Goal: Information Seeking & Learning: Learn about a topic

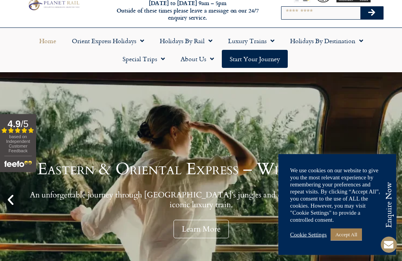
scroll to position [21, 0]
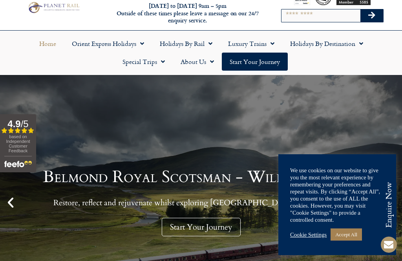
click at [160, 62] on span "Menu" at bounding box center [161, 62] width 8 height 14
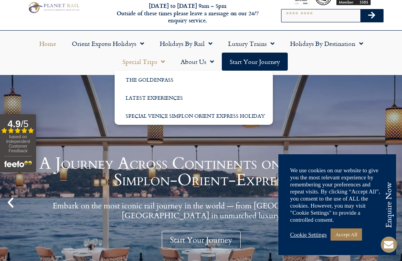
scroll to position [25, 0]
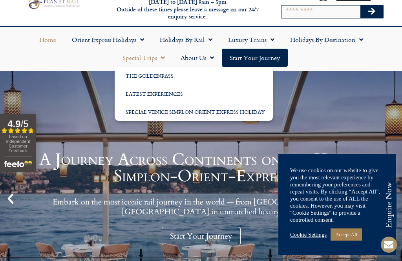
click at [160, 58] on span "Menu" at bounding box center [161, 58] width 8 height 14
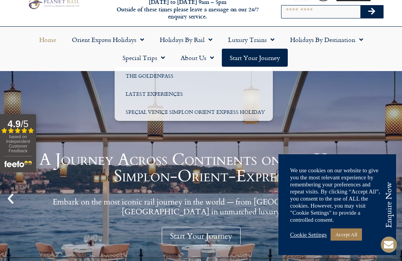
click at [211, 33] on span "Menu" at bounding box center [208, 40] width 8 height 14
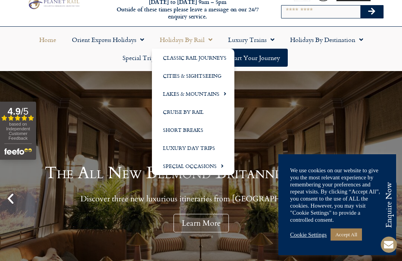
scroll to position [50, 0]
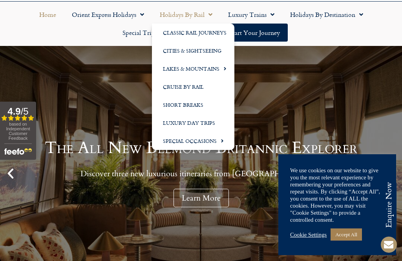
click at [204, 89] on link "Cruise by Rail" at bounding box center [193, 87] width 82 height 18
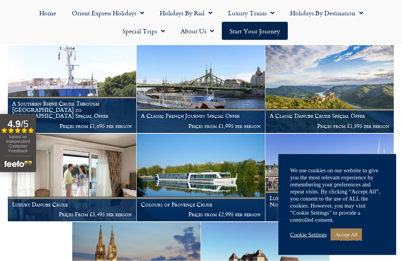
scroll to position [179, 0]
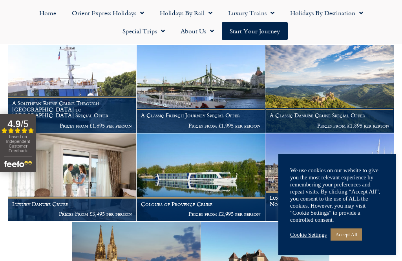
click at [338, 113] on h1 "A Classic Danube Cruise Special Offer" at bounding box center [329, 115] width 120 height 6
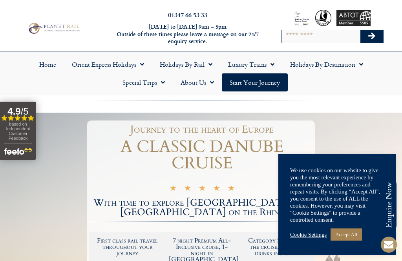
click at [353, 237] on link "Accept All" at bounding box center [345, 234] width 31 height 12
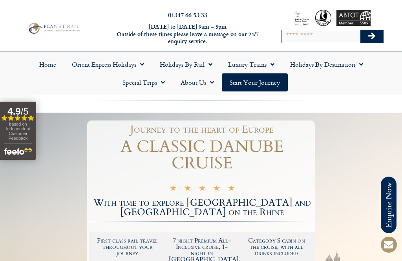
click at [210, 66] on span "Menu" at bounding box center [208, 64] width 8 height 14
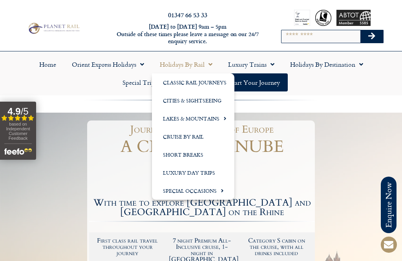
click at [196, 135] on link "Cruise by Rail" at bounding box center [193, 136] width 82 height 18
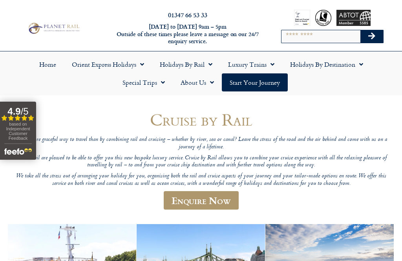
click at [366, 64] on link "Holidays by Destination" at bounding box center [326, 64] width 89 height 18
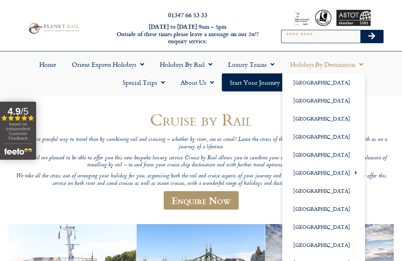
click at [324, 242] on link "[GEOGRAPHIC_DATA]" at bounding box center [323, 245] width 83 height 18
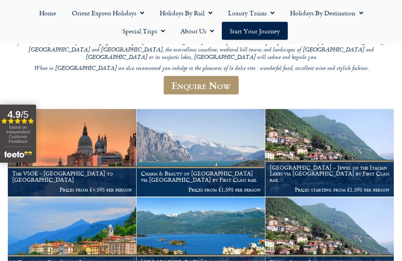
scroll to position [124, 0]
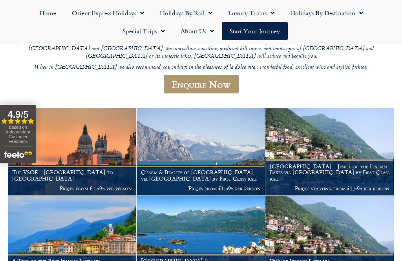
click at [362, 185] on p "Prices starting from £1,595 per person" at bounding box center [329, 188] width 120 height 6
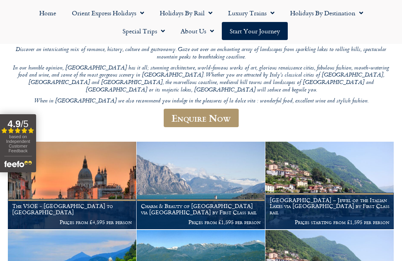
scroll to position [89, 0]
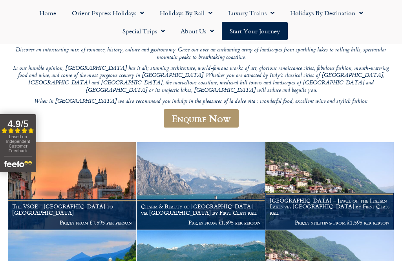
click at [204, 203] on h1 "Charm & Beauty of [GEOGRAPHIC_DATA] via [GEOGRAPHIC_DATA] by First Class rail" at bounding box center [201, 209] width 120 height 13
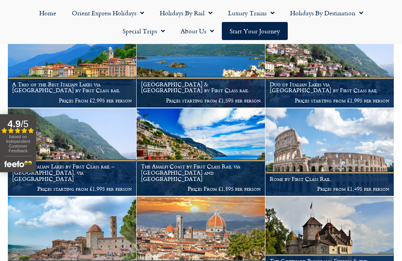
scroll to position [299, 0]
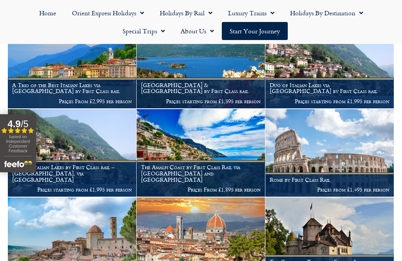
click at [280, 197] on img at bounding box center [329, 240] width 128 height 87
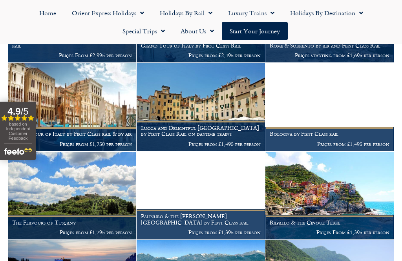
scroll to position [606, 0]
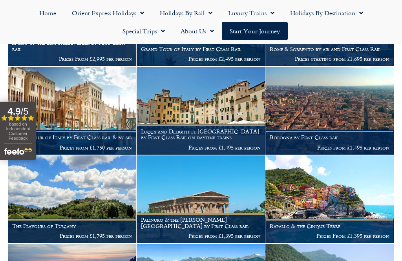
click at [174, 128] on h1 "Lucca and Delightful Tuscany by First Class Rail on daytime trains" at bounding box center [201, 134] width 120 height 13
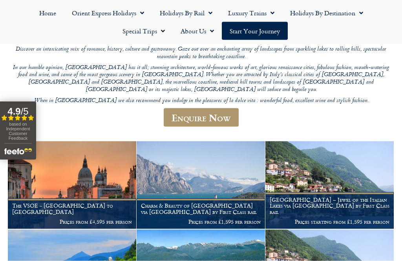
scroll to position [72, 0]
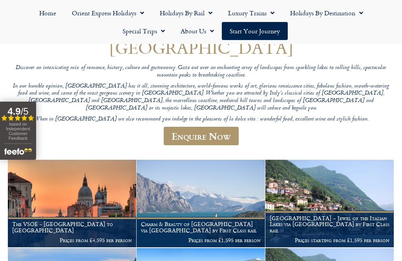
click at [358, 10] on span "Menu" at bounding box center [359, 13] width 8 height 14
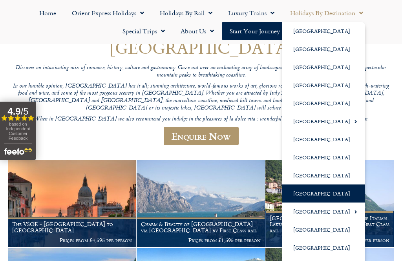
click at [350, 121] on span "Menu" at bounding box center [353, 121] width 7 height 13
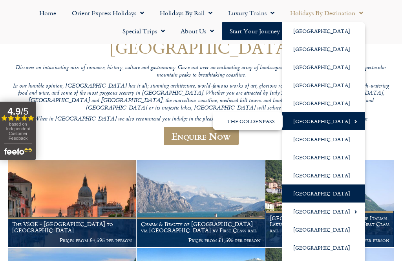
click at [337, 121] on link "[GEOGRAPHIC_DATA]" at bounding box center [323, 121] width 83 height 18
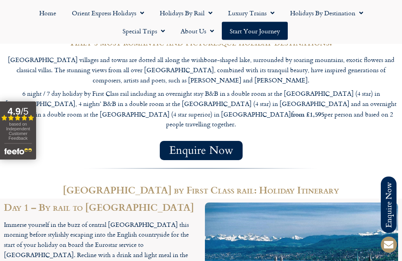
scroll to position [670, 0]
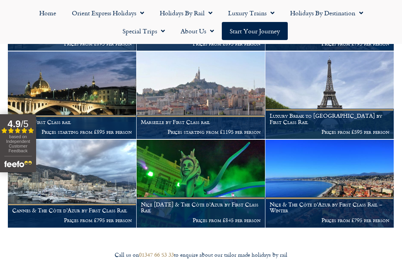
scroll to position [760, 0]
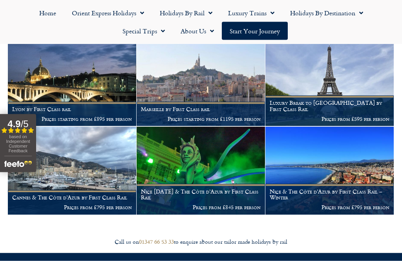
click at [347, 169] on img at bounding box center [329, 170] width 128 height 87
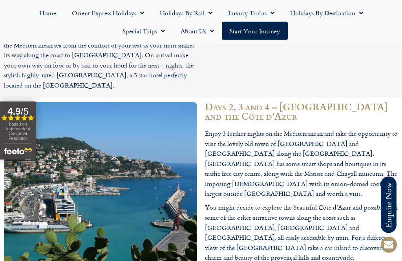
scroll to position [925, 0]
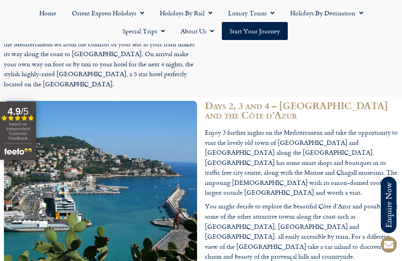
click at [351, 141] on div "Enjoy 3 further nights on the Mediterranean and take the opportunity to visit t…" at bounding box center [301, 194] width 193 height 134
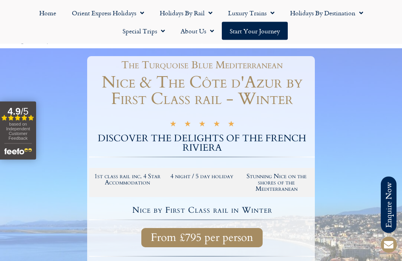
scroll to position [0, 0]
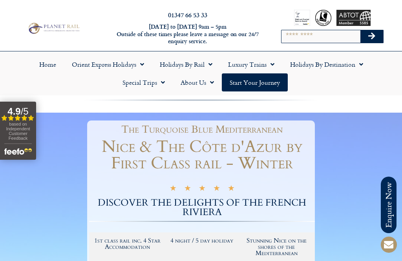
click at [362, 64] on span "Menu" at bounding box center [359, 64] width 8 height 14
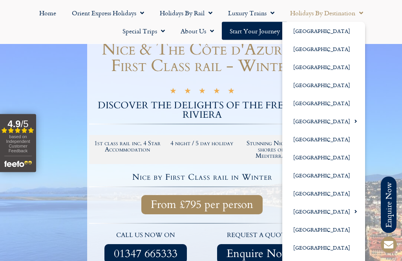
scroll to position [97, 0]
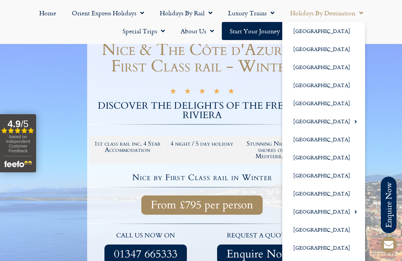
click at [344, 245] on link "[GEOGRAPHIC_DATA]" at bounding box center [323, 247] width 83 height 18
